Goal: Check status: Check status

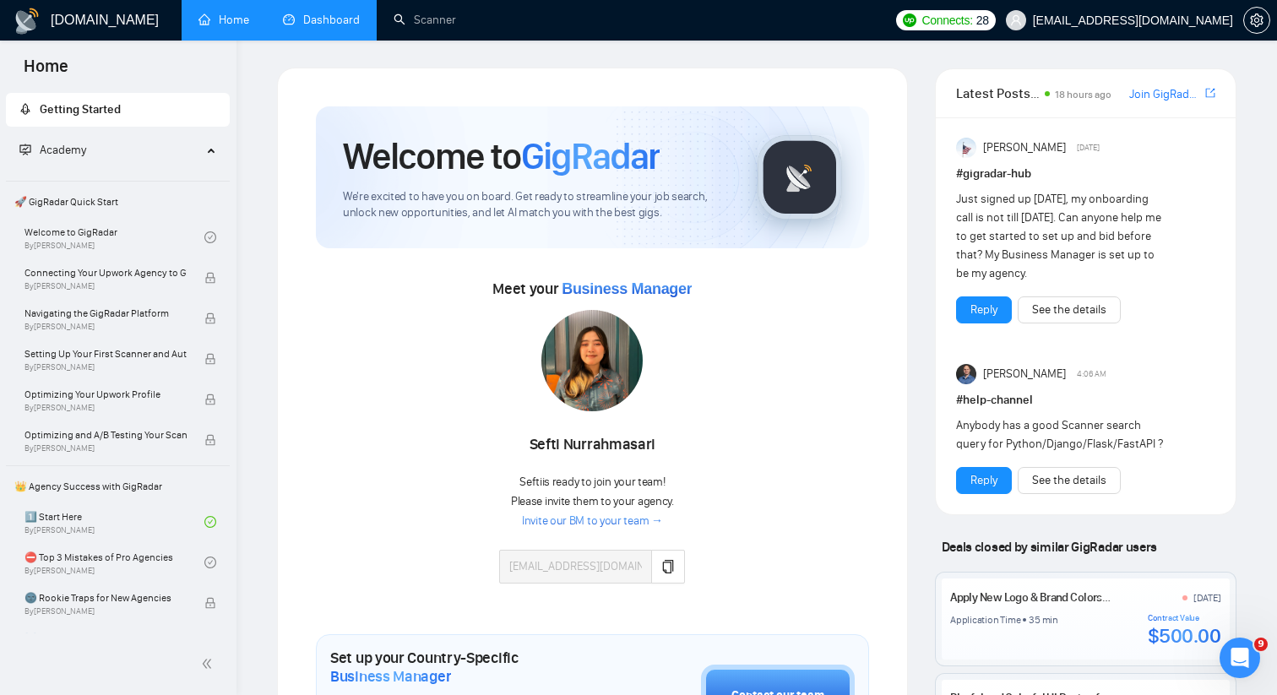
click at [337, 25] on link "Dashboard" at bounding box center [321, 20] width 77 height 14
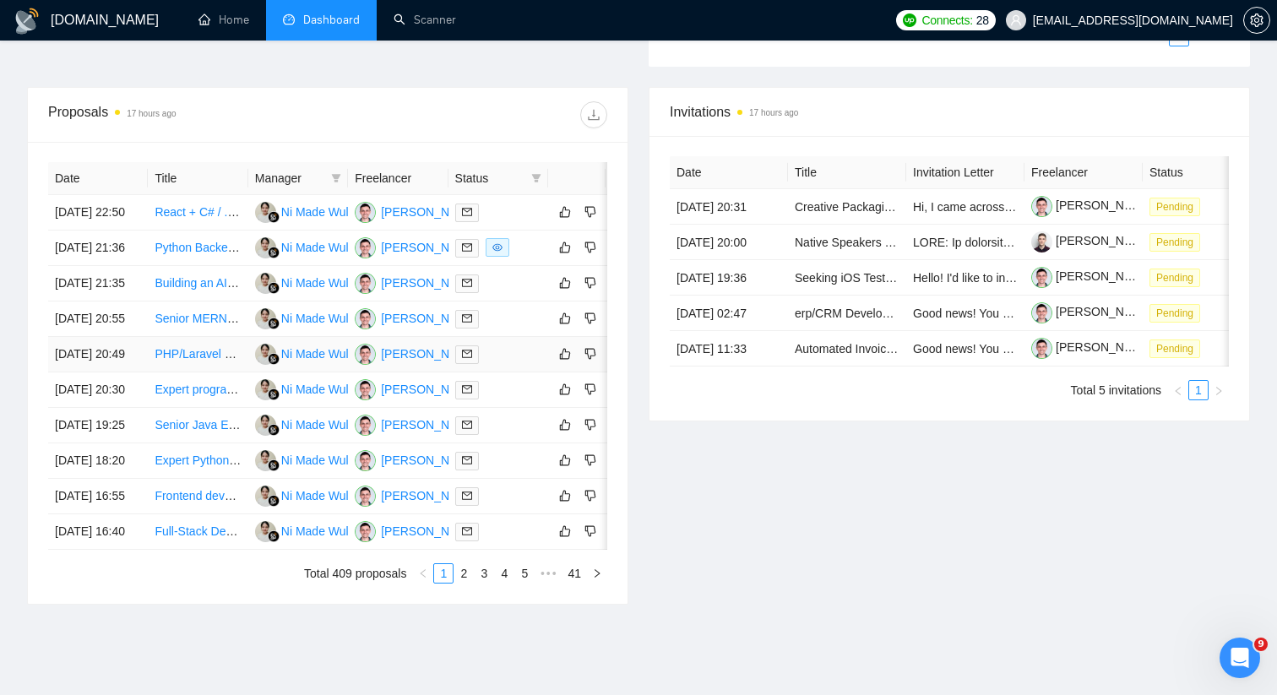
scroll to position [827, 0]
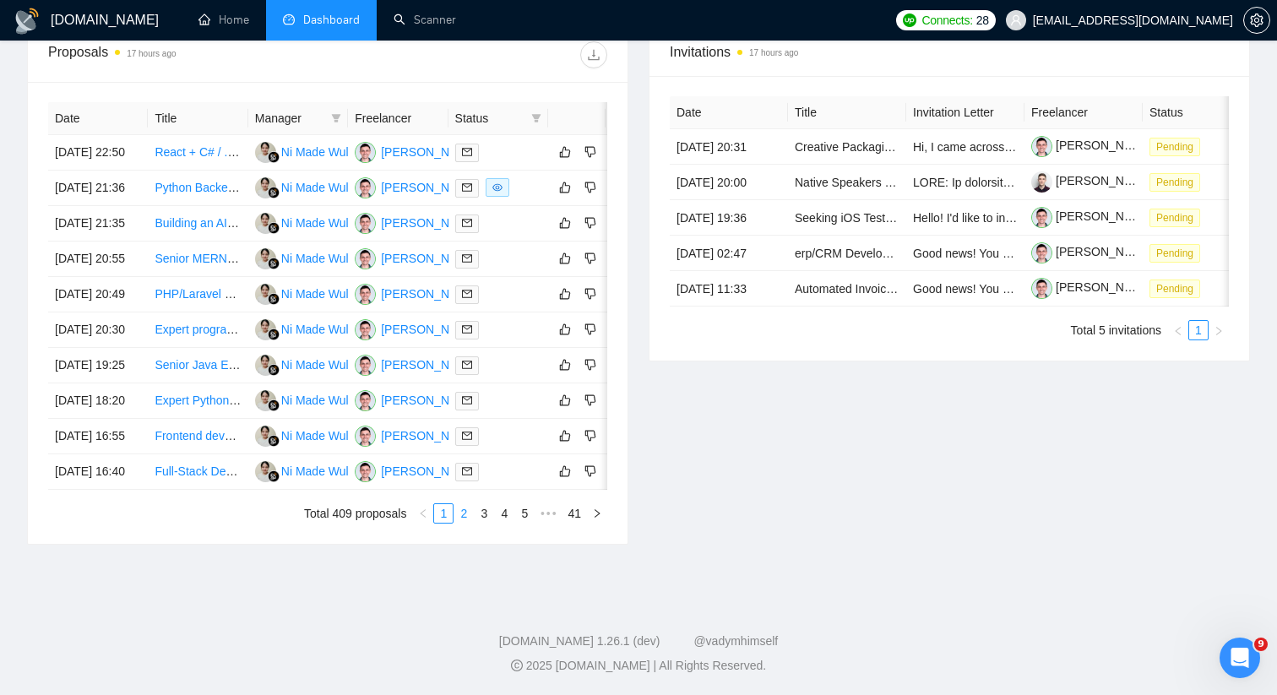
click at [460, 515] on link "2" at bounding box center [463, 513] width 19 height 19
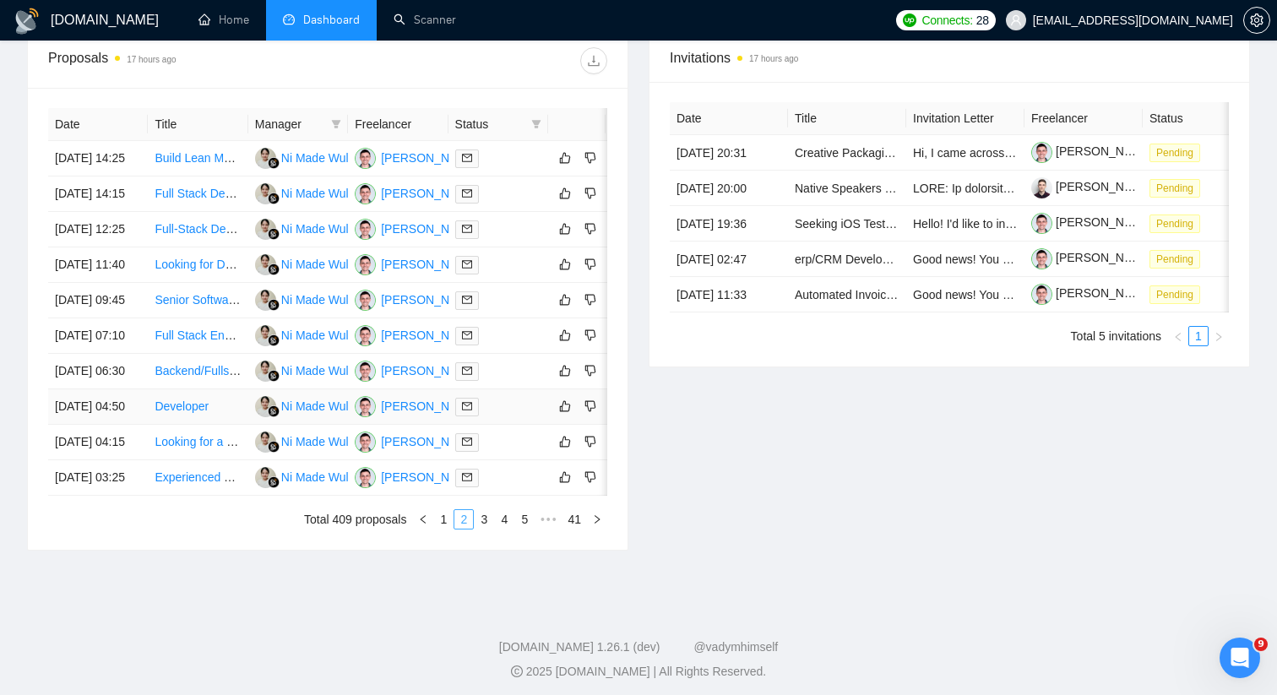
scroll to position [827, 0]
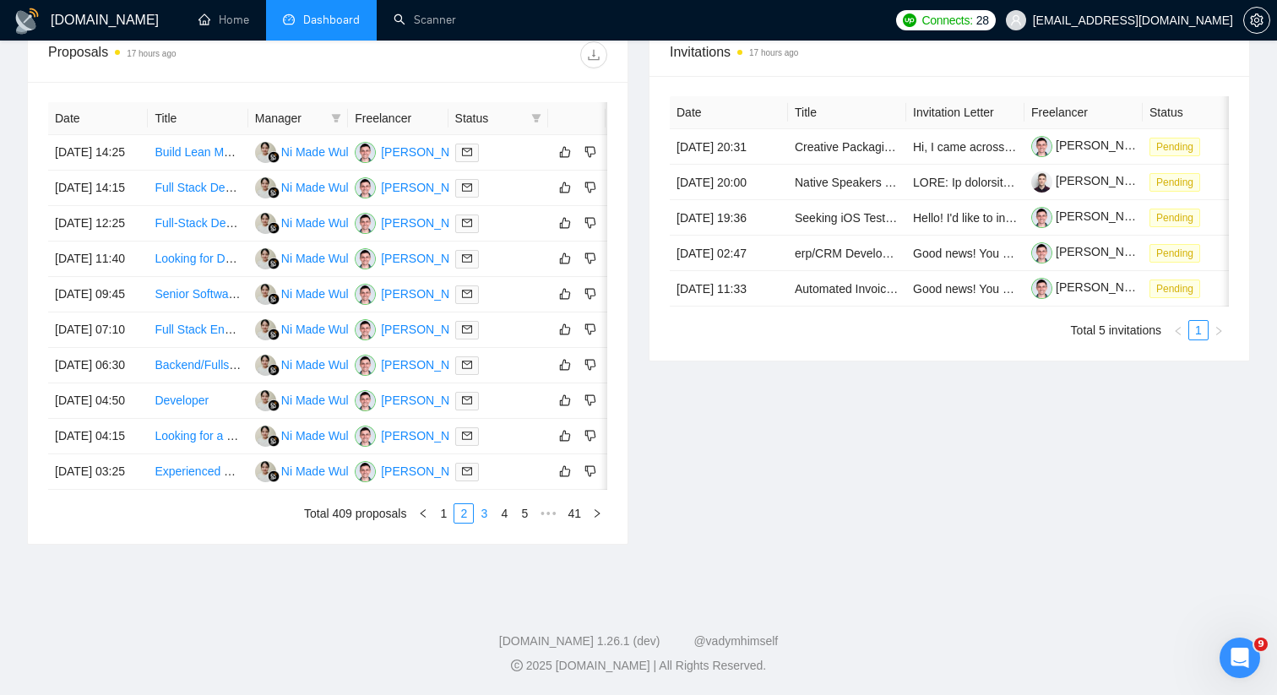
click at [484, 510] on link "3" at bounding box center [484, 513] width 19 height 19
click at [502, 509] on link "4" at bounding box center [504, 513] width 19 height 19
click at [507, 514] on link "5" at bounding box center [504, 513] width 19 height 19
click at [498, 508] on link "6" at bounding box center [504, 513] width 19 height 19
click at [508, 519] on link "7" at bounding box center [504, 513] width 19 height 19
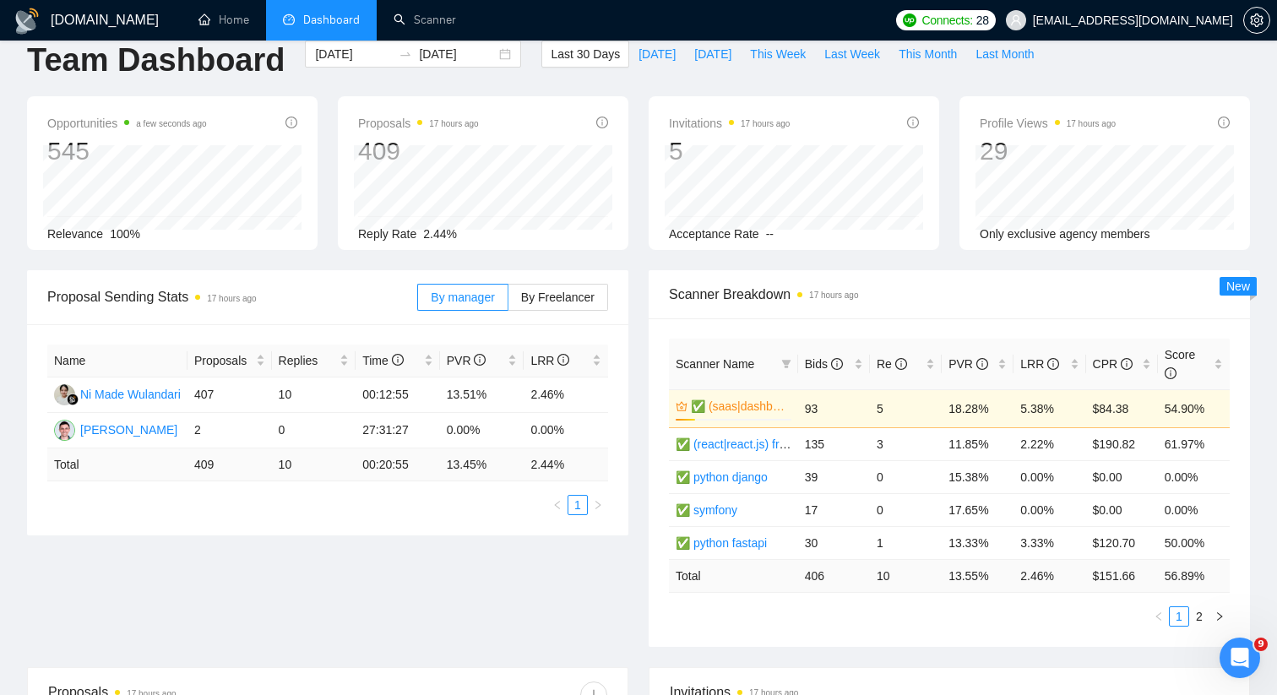
scroll to position [0, 0]
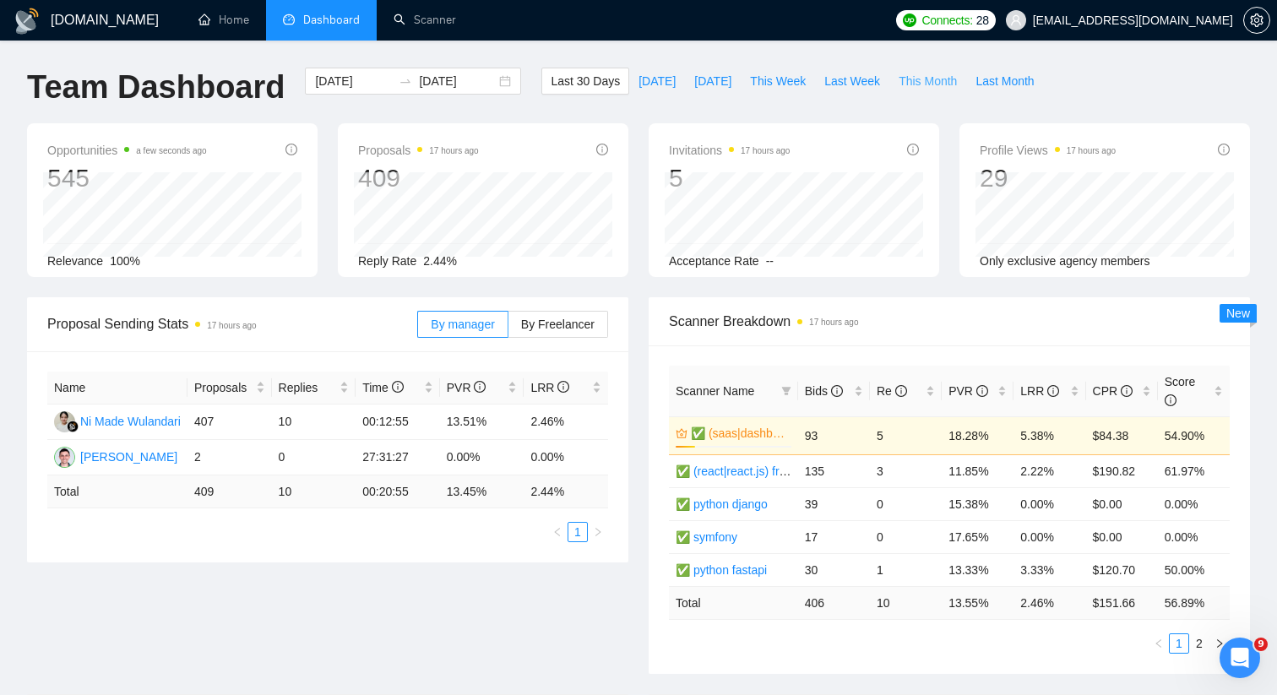
click at [934, 78] on span "This Month" at bounding box center [927, 81] width 58 height 19
type input "[DATE]"
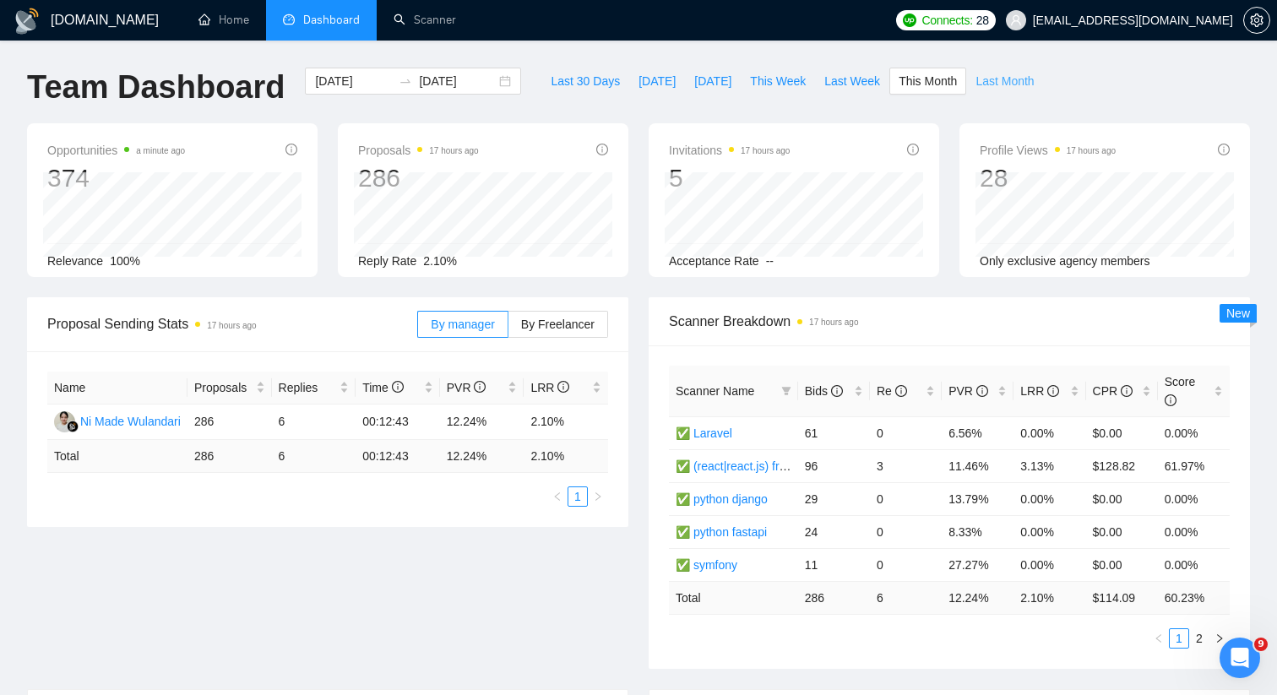
click at [1002, 80] on span "Last Month" at bounding box center [1004, 81] width 58 height 19
type input "[DATE]"
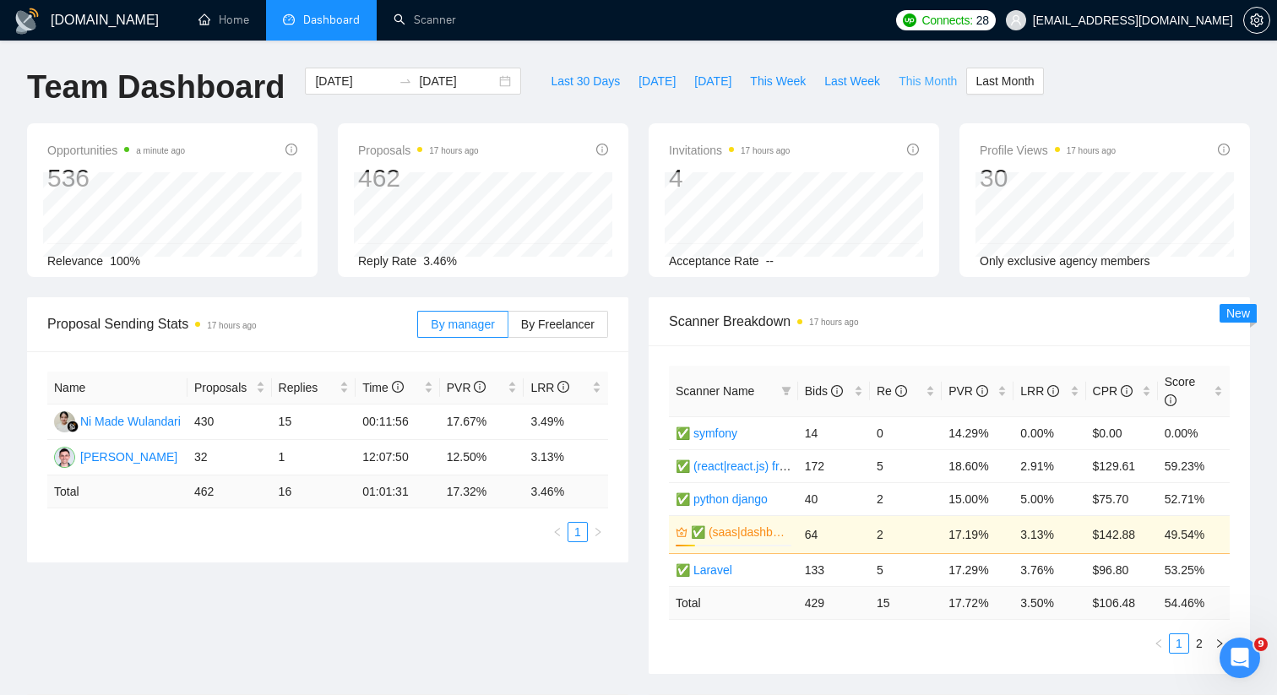
click at [927, 77] on span "This Month" at bounding box center [927, 81] width 58 height 19
type input "[DATE]"
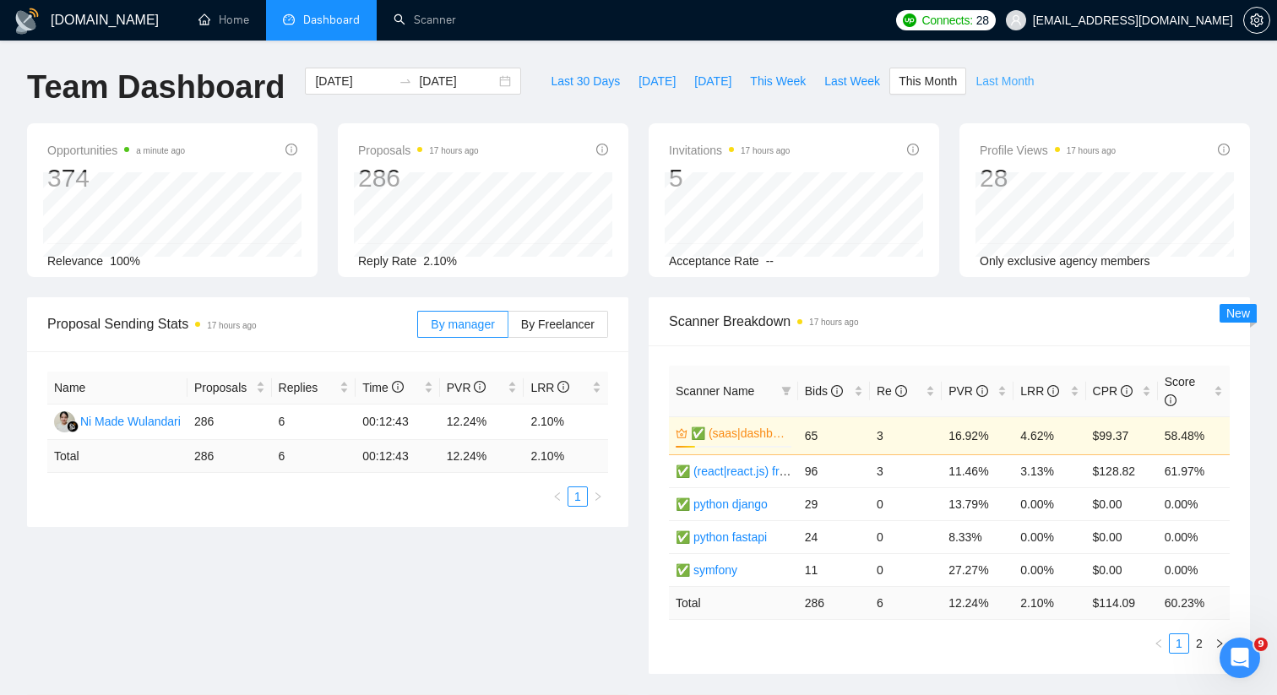
click at [1033, 79] on span "Last Month" at bounding box center [1004, 81] width 58 height 19
type input "[DATE]"
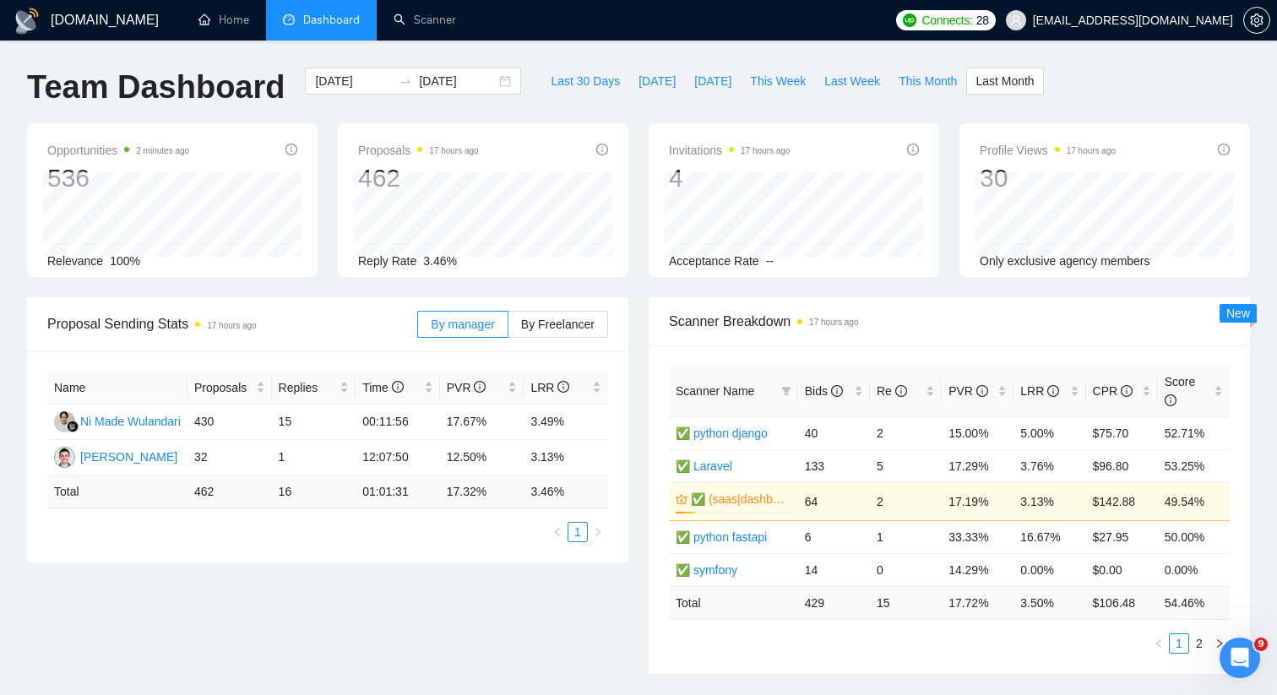
click at [1072, 95] on div "Team Dashboard [DATE] [DATE] Last 30 Days [DATE] [DATE] This Week Last Week Thi…" at bounding box center [638, 96] width 1243 height 56
click at [930, 95] on div "Last 30 Days [DATE] [DATE] This Week Last Week This Month Last Month" at bounding box center [792, 96] width 522 height 56
click at [930, 86] on span "This Month" at bounding box center [927, 81] width 58 height 19
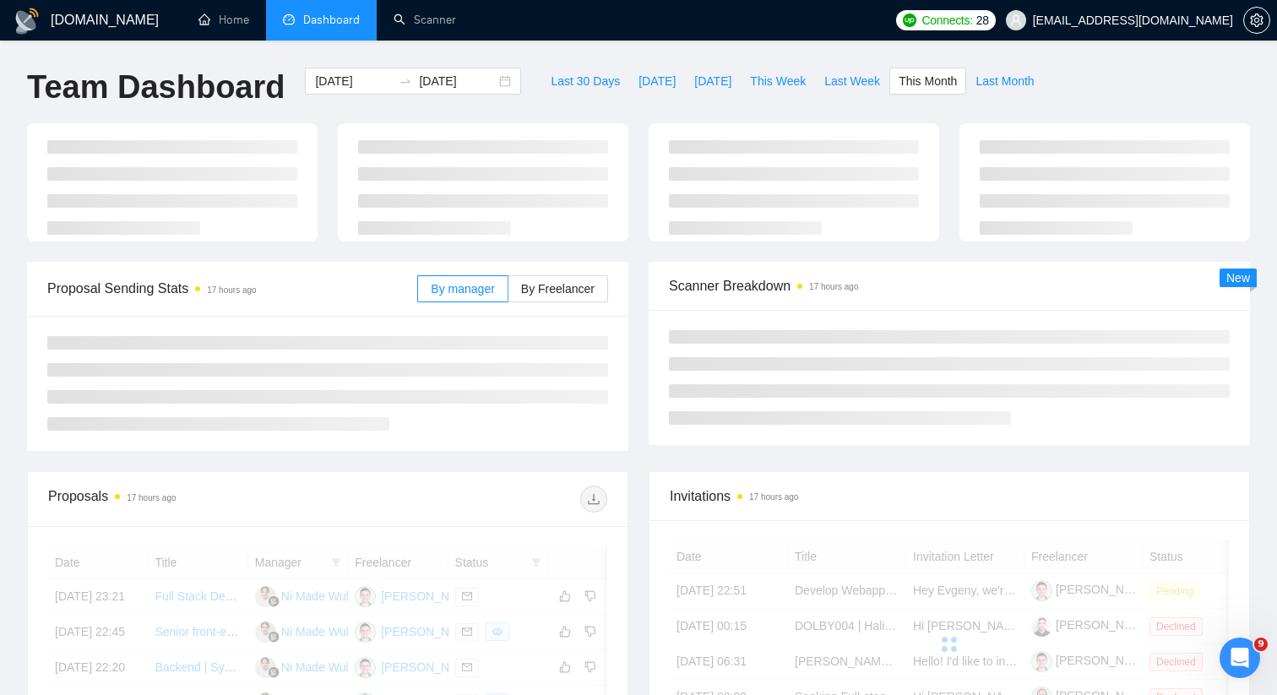
type input "[DATE]"
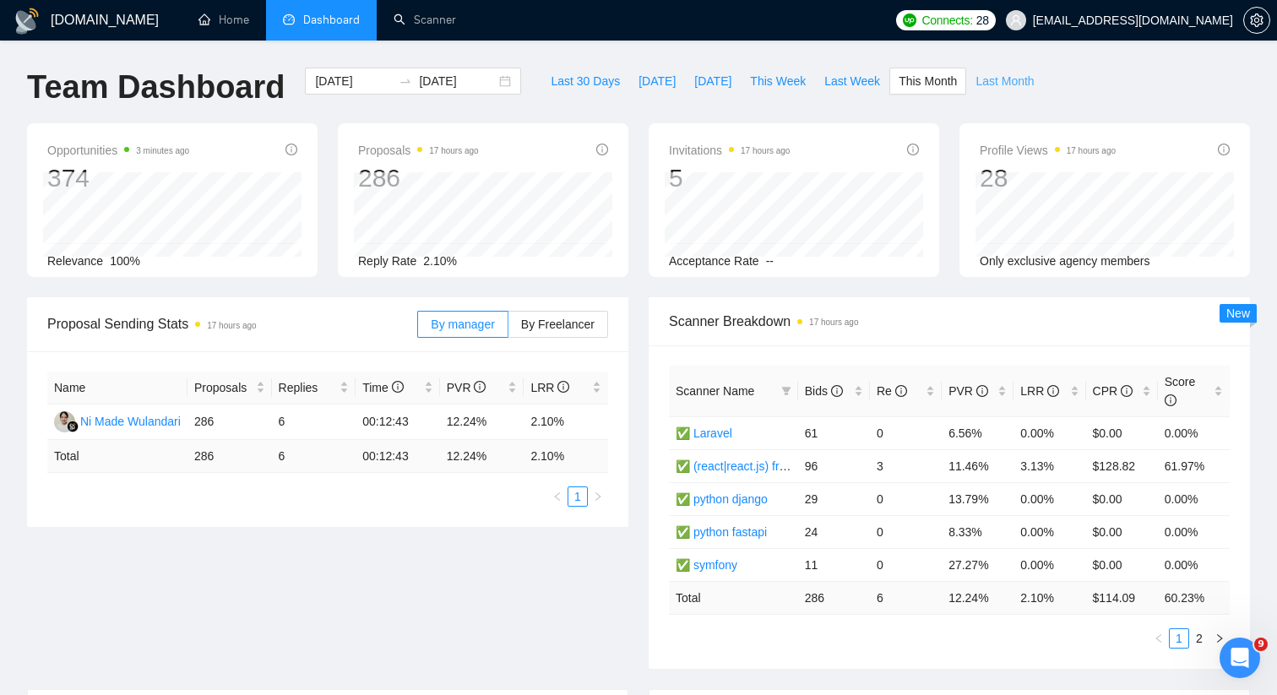
click at [1000, 84] on span "Last Month" at bounding box center [1004, 81] width 58 height 19
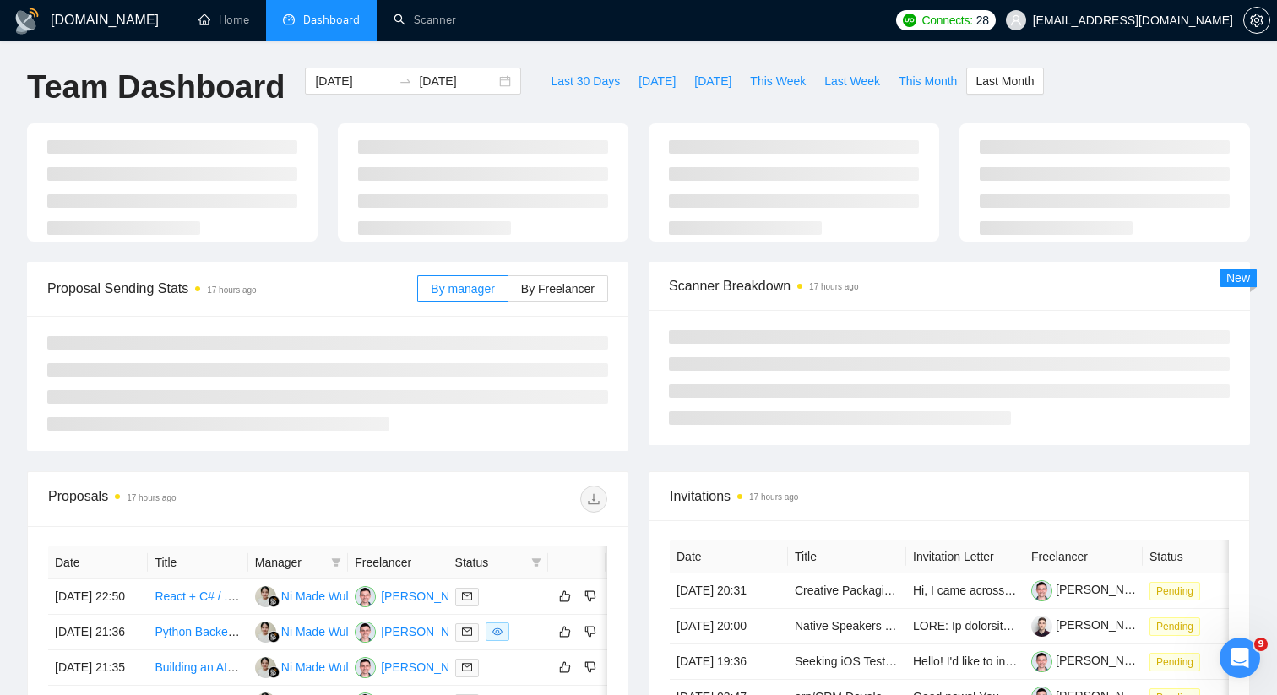
type input "[DATE]"
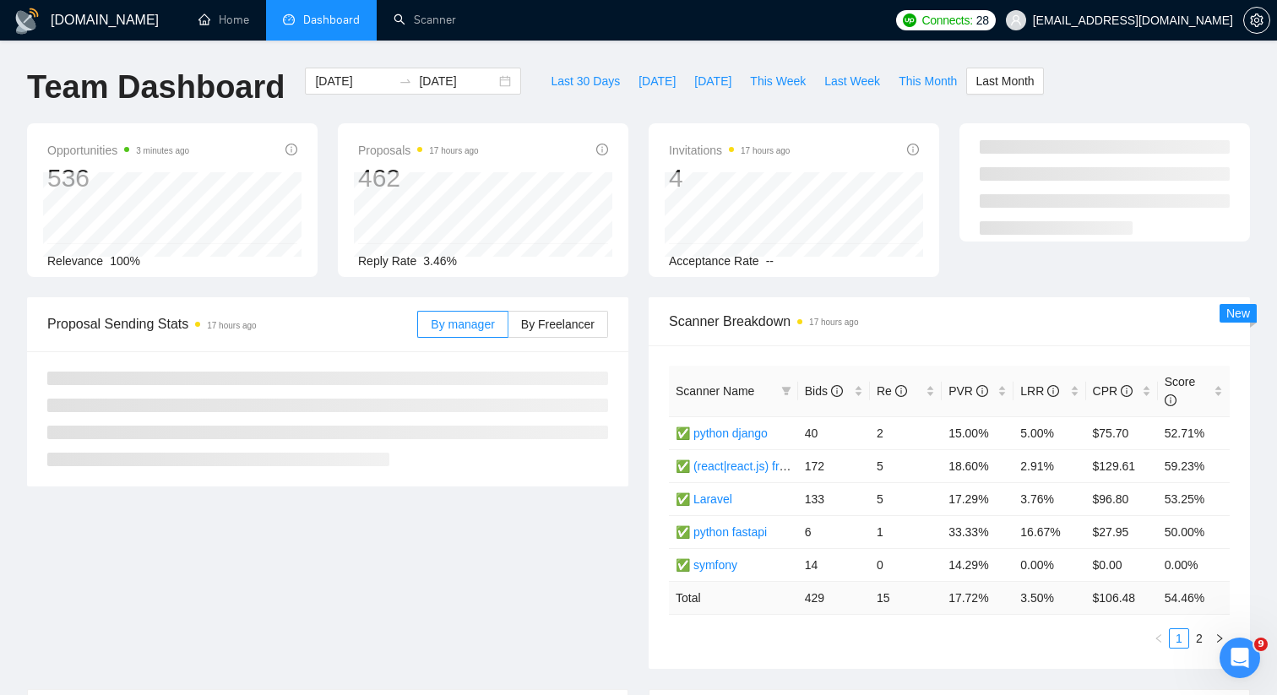
click at [1078, 103] on div "Team Dashboard [DATE] [DATE] Last 30 Days [DATE] [DATE] This Week Last Week Thi…" at bounding box center [638, 96] width 1243 height 56
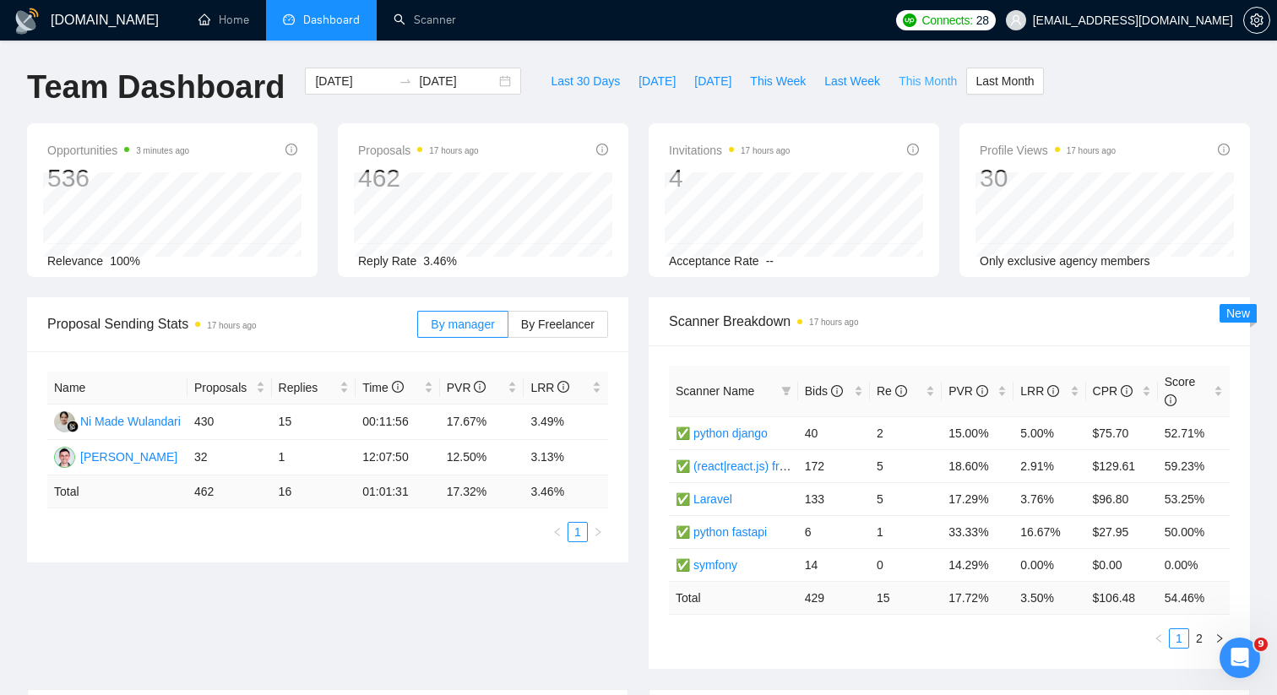
click at [899, 81] on span "This Month" at bounding box center [927, 81] width 58 height 19
type input "[DATE]"
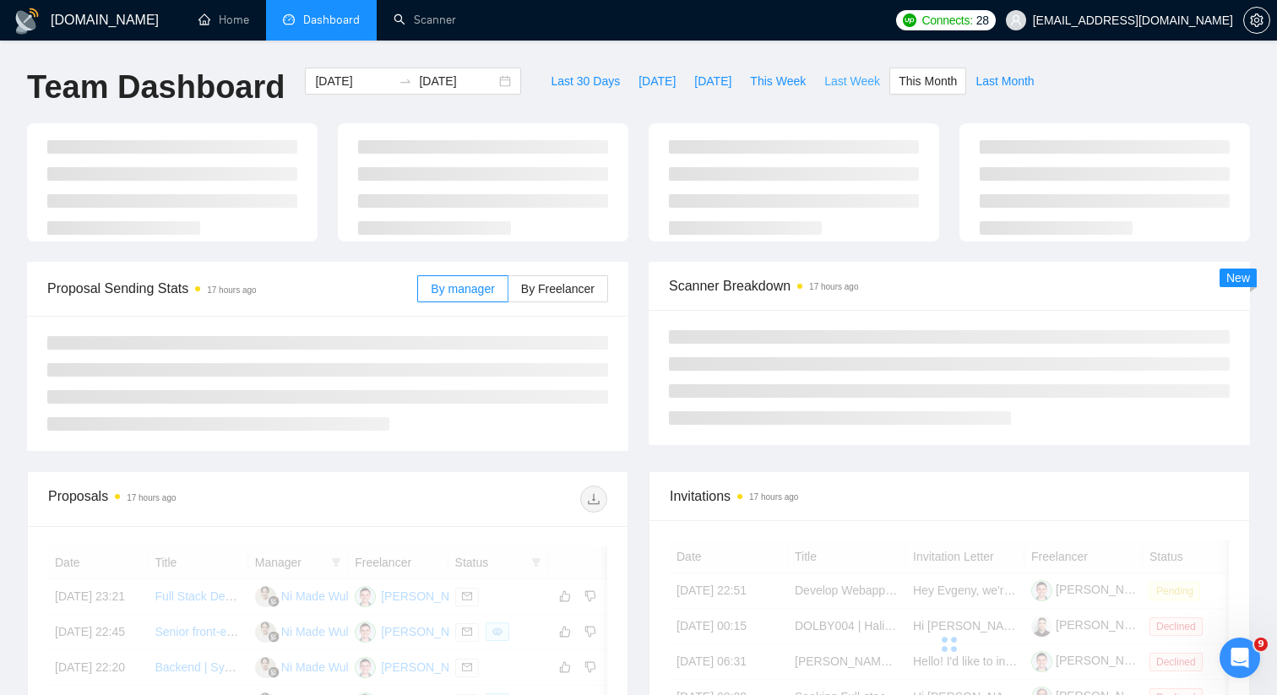
click at [835, 81] on span "Last Week" at bounding box center [852, 81] width 56 height 19
type input "[DATE]"
click at [920, 87] on span "This Month" at bounding box center [927, 81] width 58 height 19
type input "[DATE]"
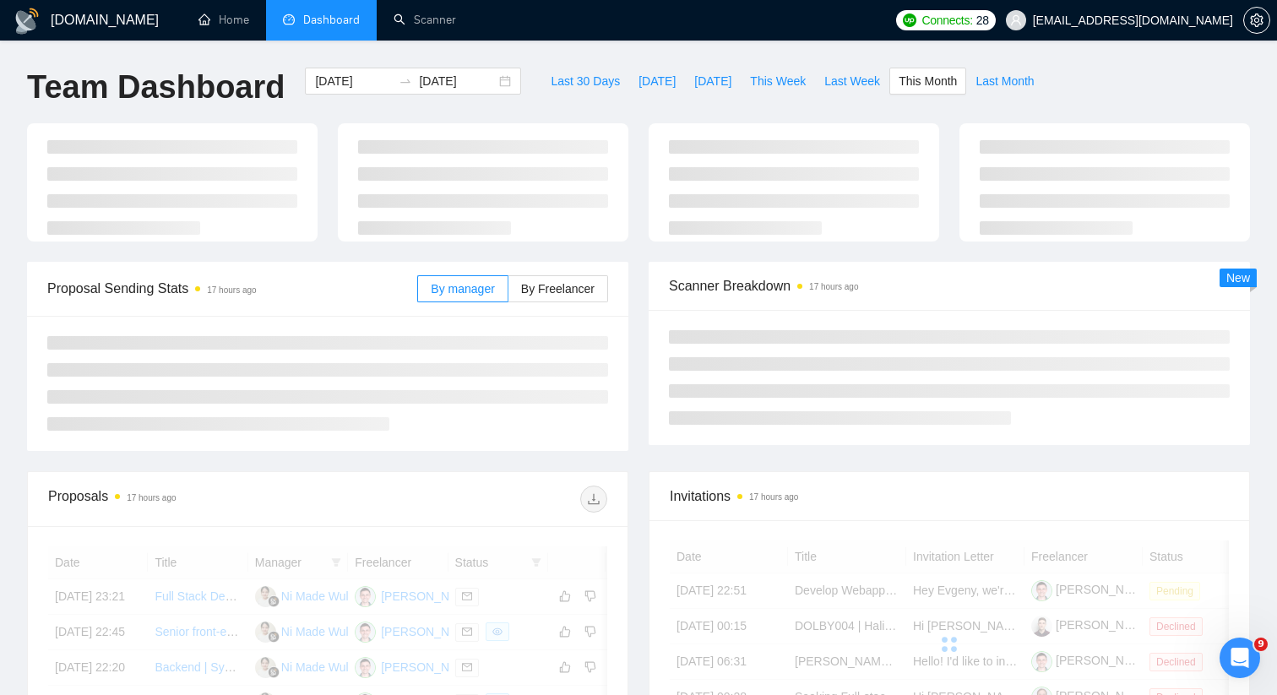
type input "[DATE]"
click at [999, 89] on span "Last Month" at bounding box center [1004, 81] width 58 height 19
type input "[DATE]"
click at [927, 77] on span "This Month" at bounding box center [927, 81] width 58 height 19
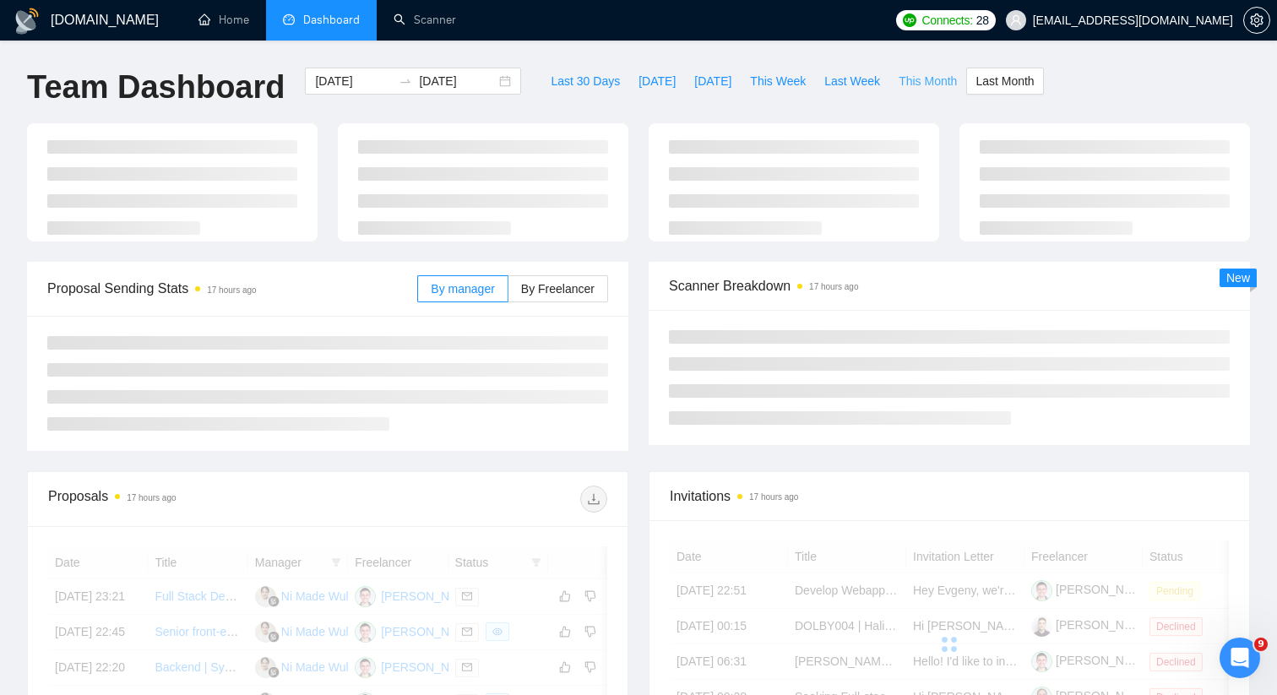
type input "[DATE]"
click at [1006, 68] on button "Last Month" at bounding box center [1004, 81] width 77 height 27
type input "[DATE]"
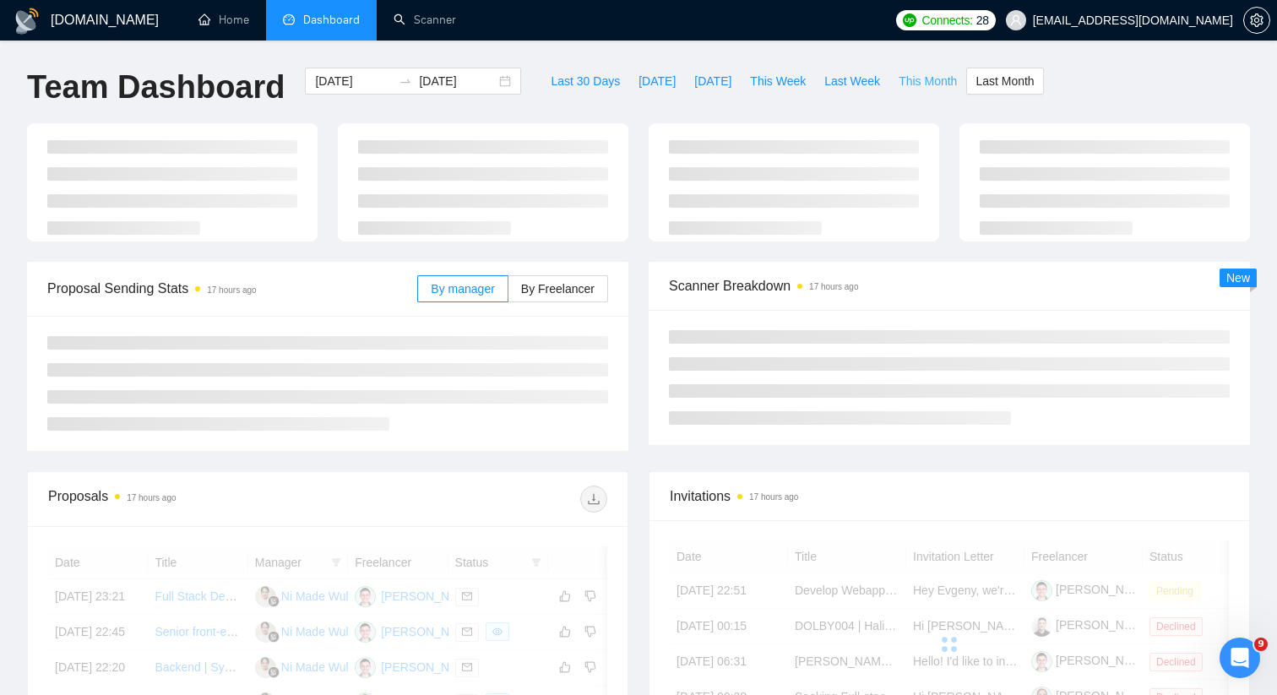
click at [938, 71] on button "This Month" at bounding box center [927, 81] width 77 height 27
type input "[DATE]"
click at [995, 89] on span "Last Month" at bounding box center [1004, 81] width 58 height 19
type input "[DATE]"
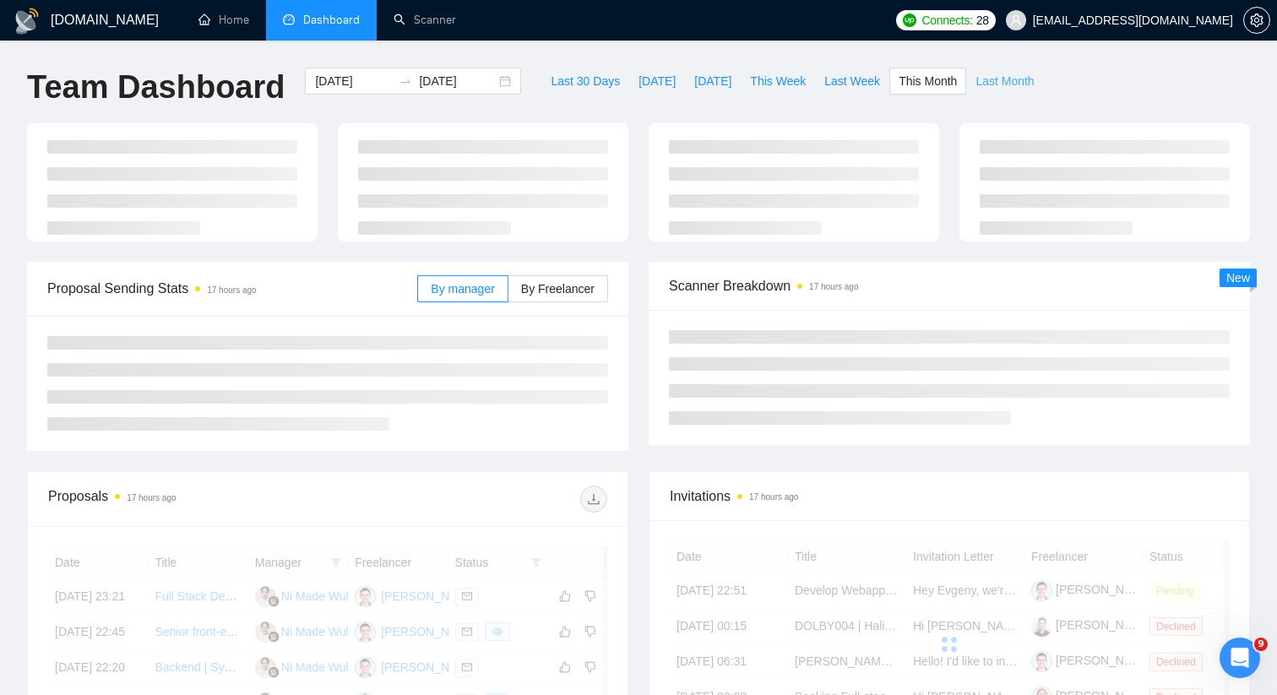
type input "[DATE]"
click at [1123, 82] on div "Team Dashboard [DATE] [DATE] Last 30 Days [DATE] [DATE] This Week Last Week Thi…" at bounding box center [638, 96] width 1243 height 56
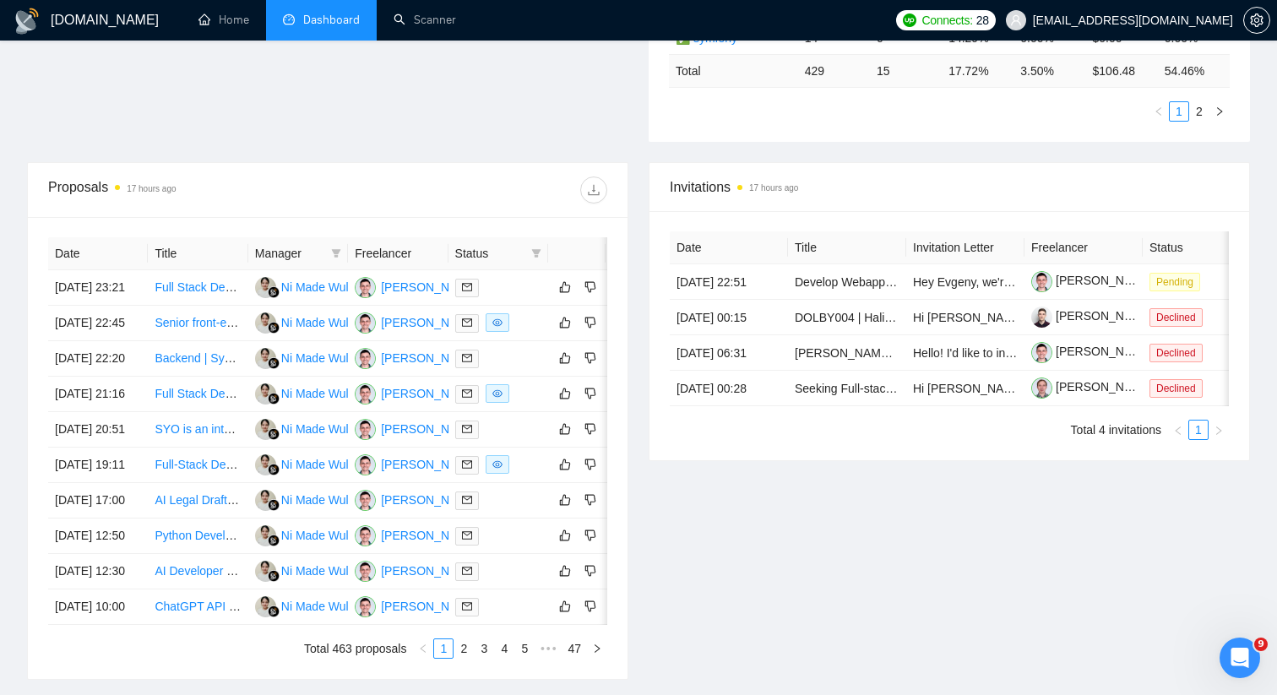
scroll to position [827, 0]
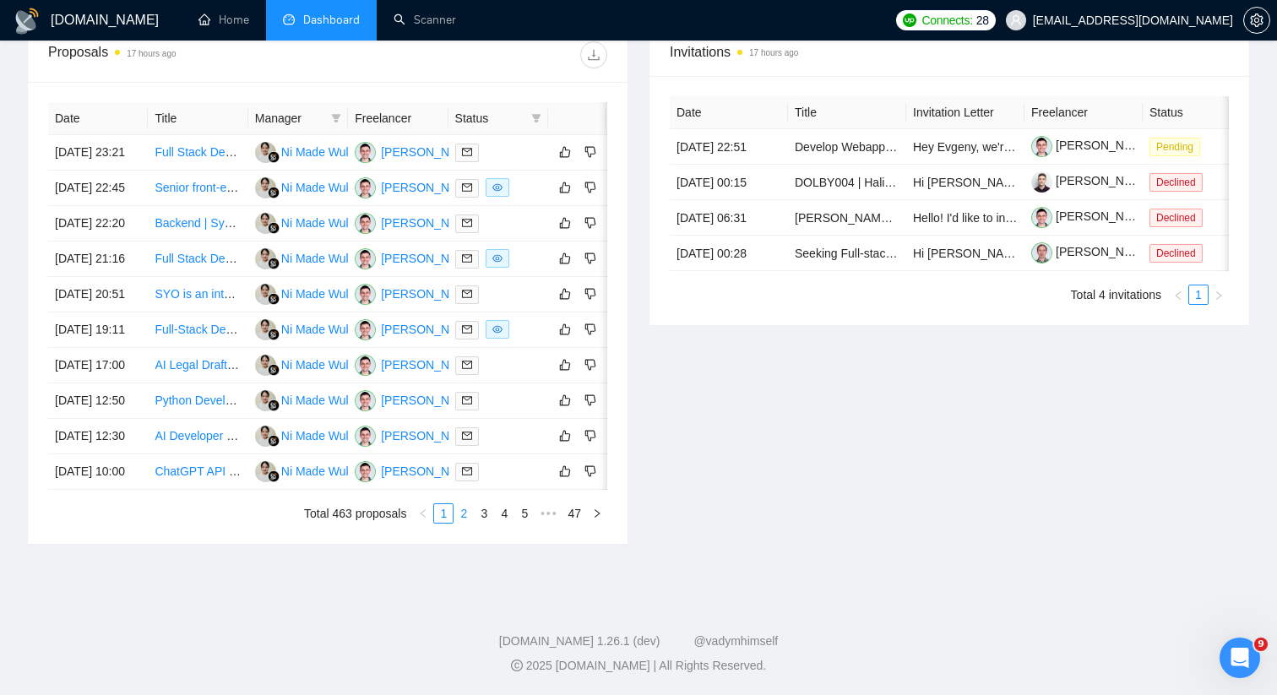
click at [462, 518] on link "2" at bounding box center [463, 513] width 19 height 19
click at [480, 514] on link "3" at bounding box center [484, 513] width 19 height 19
click at [501, 523] on link "4" at bounding box center [504, 513] width 19 height 19
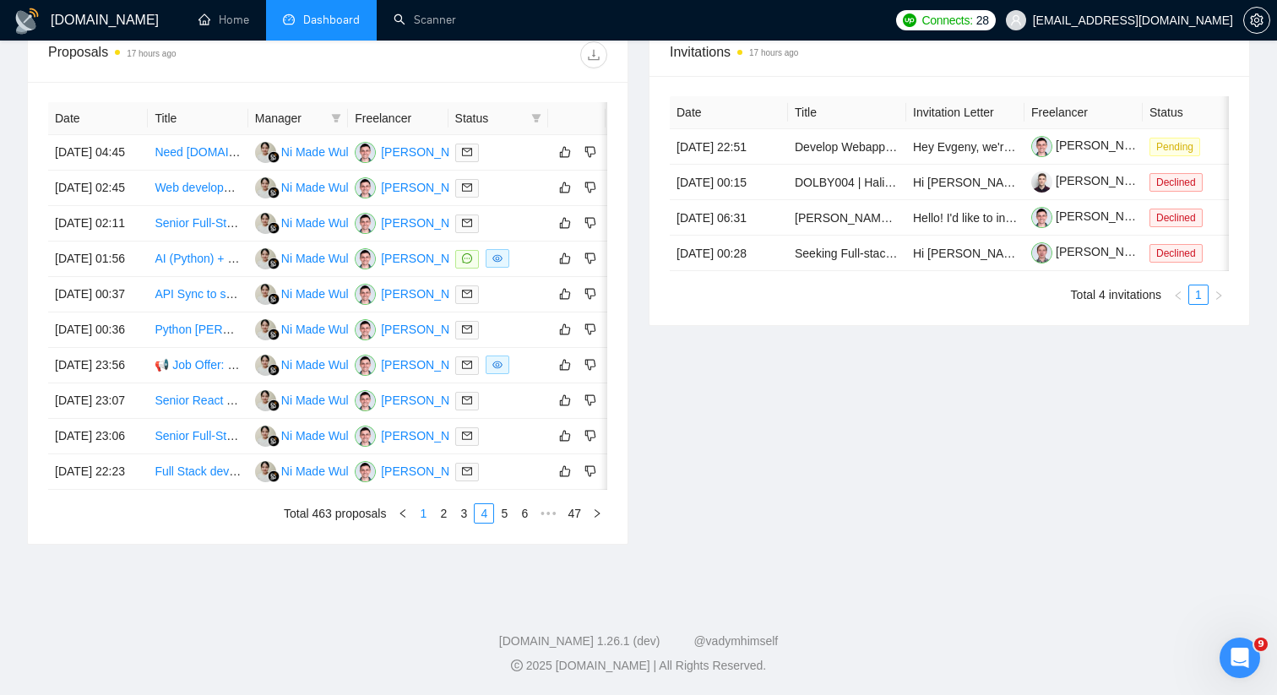
click at [420, 523] on link "1" at bounding box center [423, 513] width 19 height 19
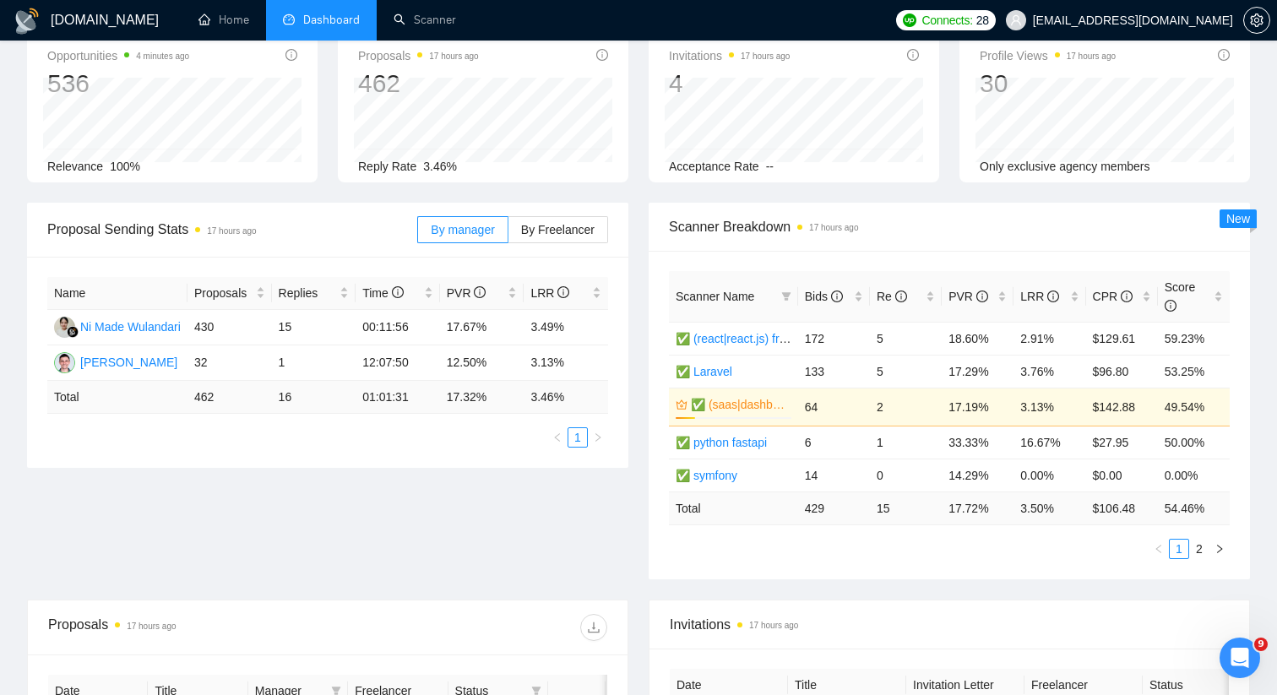
scroll to position [0, 0]
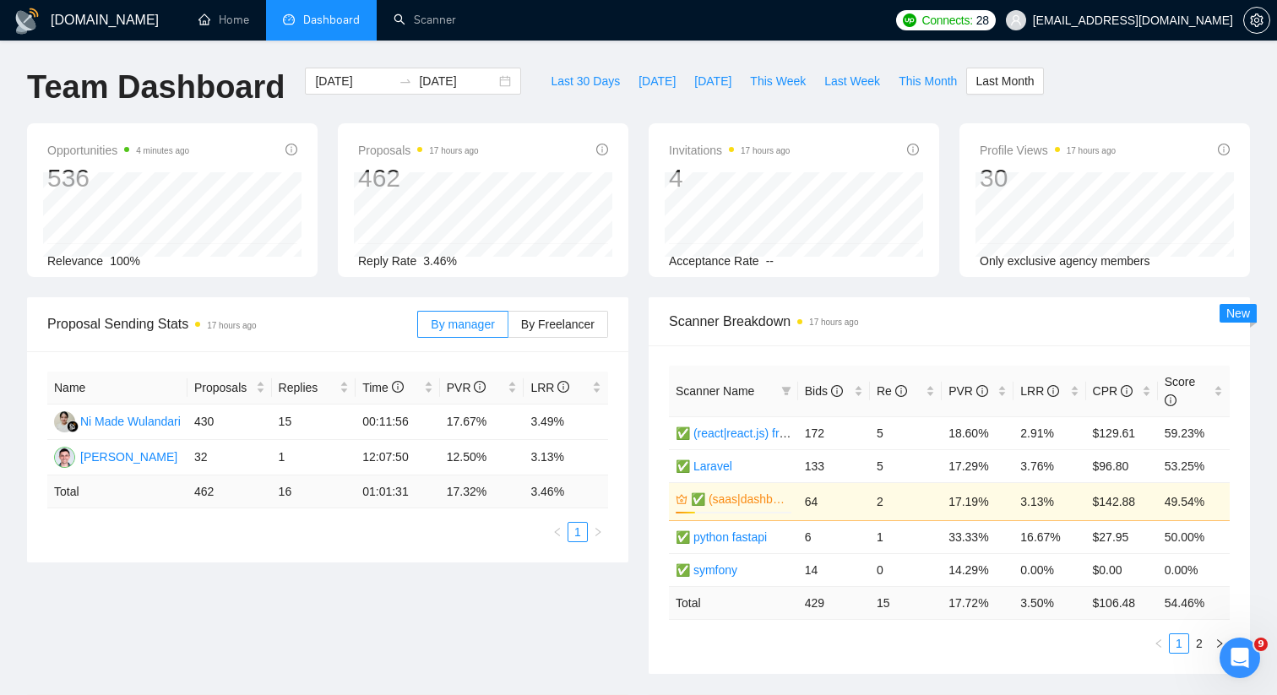
click at [617, 99] on div "Last 30 Days [DATE] [DATE] This Week Last Week This Month Last Month" at bounding box center [792, 96] width 522 height 56
click at [1115, 77] on div "Team Dashboard [DATE] [DATE] Last 30 Days [DATE] [DATE] This Week Last Week Thi…" at bounding box center [638, 96] width 1243 height 56
